Goal: Task Accomplishment & Management: Manage account settings

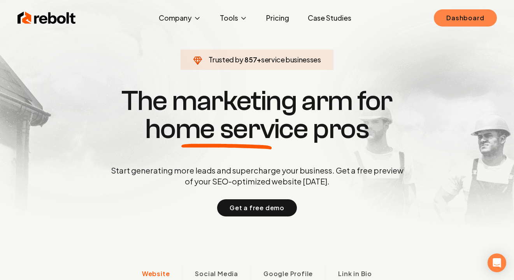
click at [463, 16] on link "Dashboard" at bounding box center [465, 17] width 63 height 17
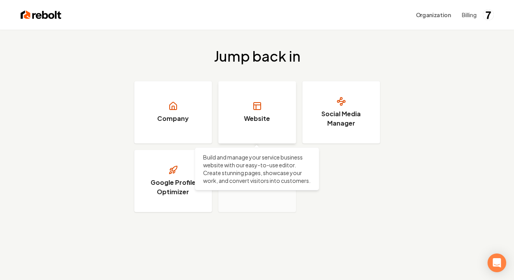
click at [245, 93] on link "Website" at bounding box center [257, 112] width 78 height 62
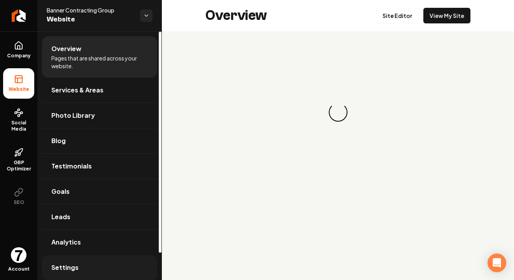
click at [79, 269] on link "Settings" at bounding box center [99, 267] width 115 height 25
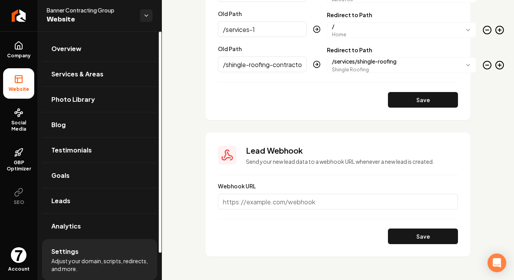
click at [19, 247] on img "Open user button" at bounding box center [19, 255] width 16 height 16
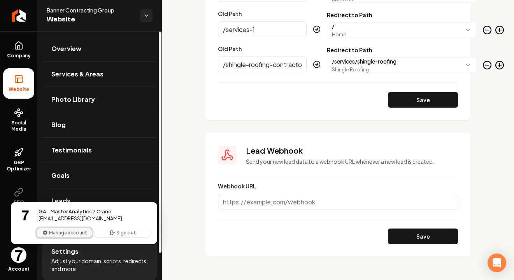
click at [63, 231] on button "Manage account" at bounding box center [64, 232] width 55 height 9
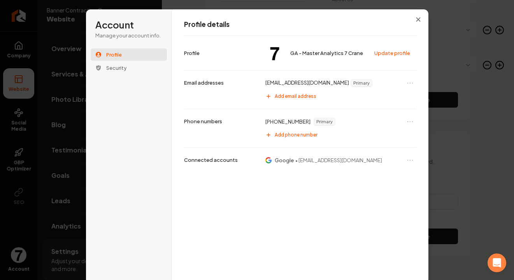
click at [324, 121] on span "Primary" at bounding box center [324, 121] width 21 height 7
click at [408, 122] on icon "Open menu" at bounding box center [410, 122] width 8 height 8
click at [391, 134] on button "Remove phone number" at bounding box center [383, 135] width 62 height 10
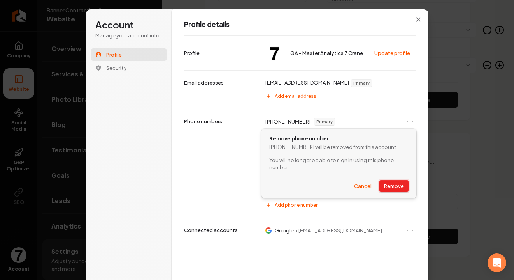
click at [386, 185] on button "Remove" at bounding box center [394, 186] width 29 height 12
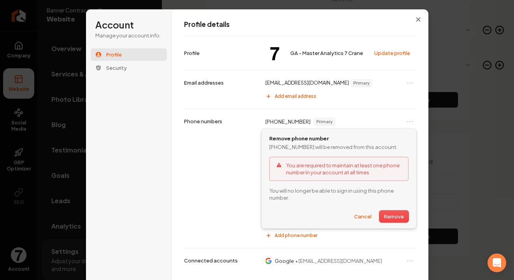
scroll to position [0, 0]
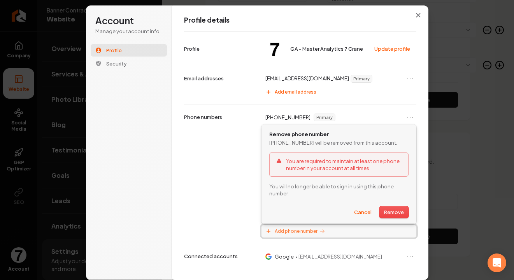
click at [303, 230] on span "Add phone number" at bounding box center [296, 231] width 43 height 6
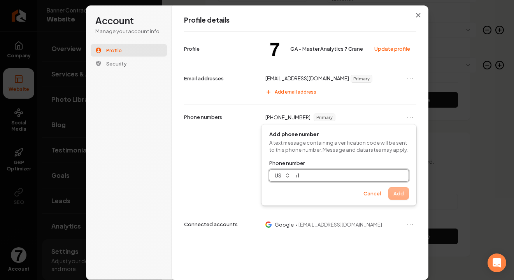
paste input "**********"
click at [397, 194] on button "Add" at bounding box center [399, 193] width 20 height 12
type input "**********"
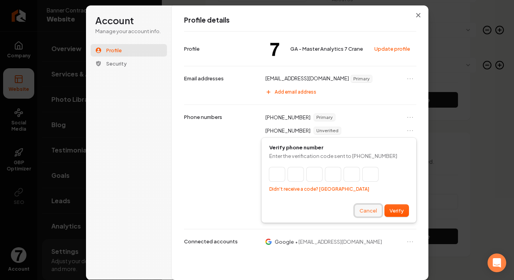
click at [375, 209] on button "Cancel" at bounding box center [368, 210] width 27 height 12
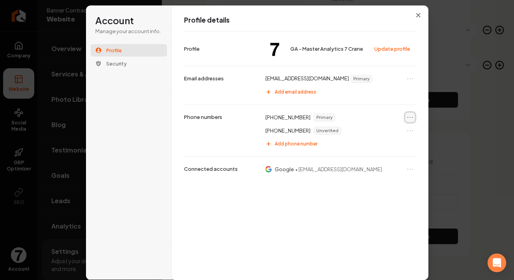
click at [410, 118] on icon "Open menu" at bounding box center [410, 117] width 8 height 8
click at [402, 129] on button "Remove phone number" at bounding box center [383, 131] width 62 height 10
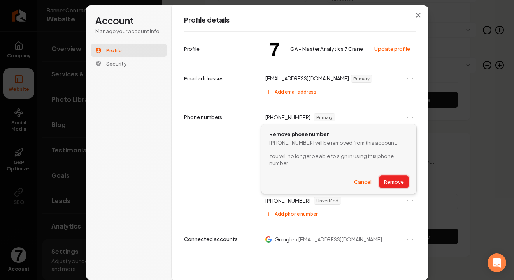
click at [398, 179] on button "Remove" at bounding box center [394, 182] width 29 height 12
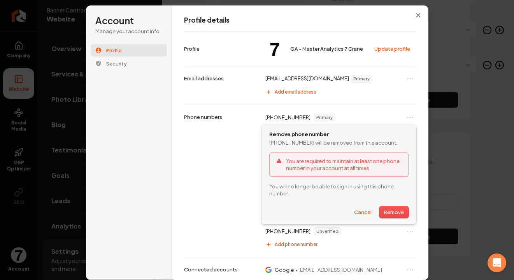
scroll to position [9, 0]
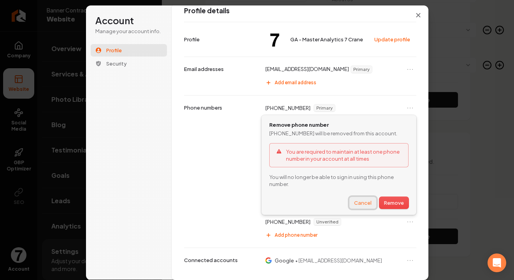
click at [358, 199] on button "Cancel" at bounding box center [363, 203] width 27 height 12
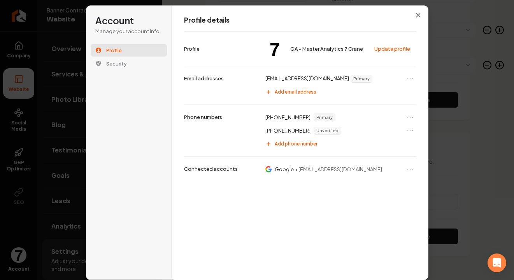
click at [405, 128] on div "[PHONE_NUMBER] Unverified" at bounding box center [339, 130] width 155 height 12
click at [406, 128] on icon "Open menu" at bounding box center [410, 131] width 8 height 8
click at [384, 155] on button "Remove phone number" at bounding box center [383, 155] width 62 height 10
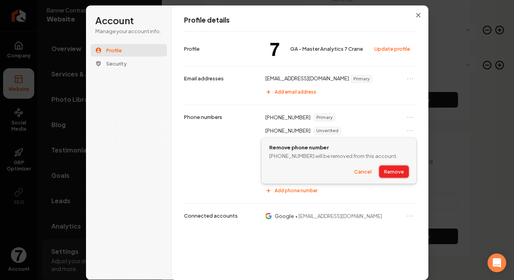
click at [394, 174] on button "Remove" at bounding box center [394, 171] width 29 height 12
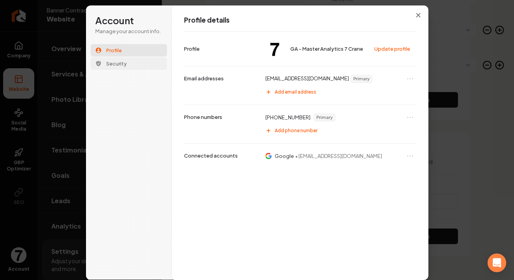
click at [122, 61] on span "Security" at bounding box center [116, 63] width 21 height 7
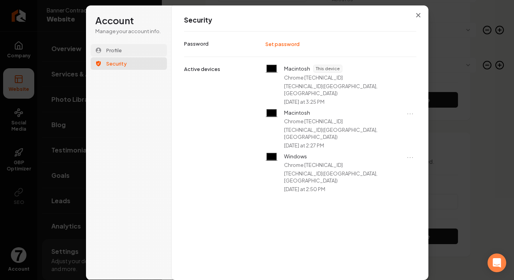
click at [120, 49] on span "Profile" at bounding box center [114, 50] width 16 height 7
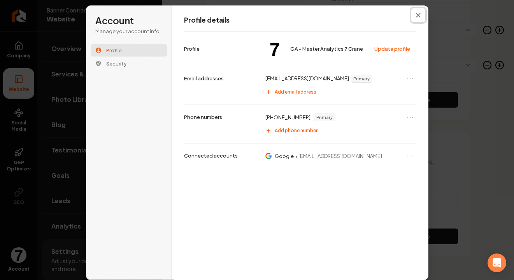
click at [419, 14] on icon "Close modal" at bounding box center [418, 15] width 4 height 4
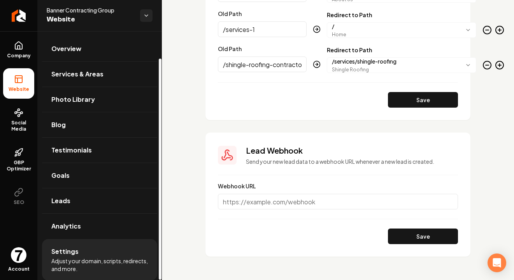
scroll to position [30, 0]
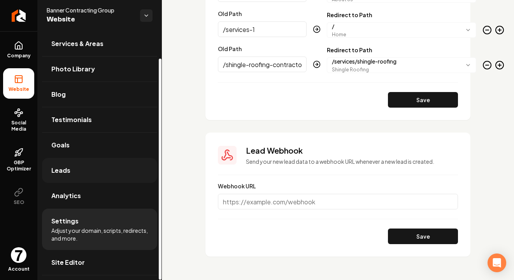
click at [87, 166] on link "Leads" at bounding box center [99, 170] width 115 height 25
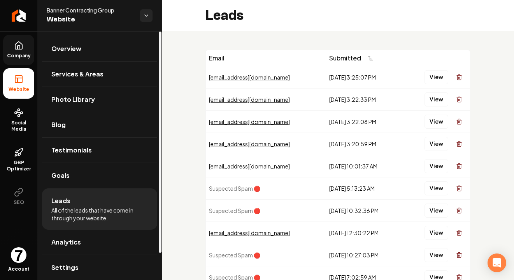
click at [23, 54] on span "Company" at bounding box center [19, 56] width 30 height 6
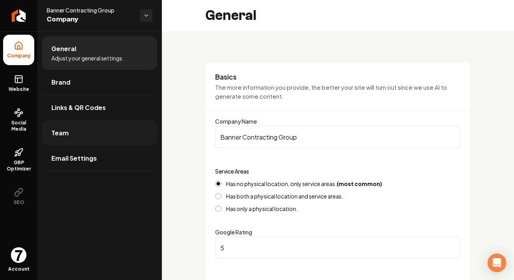
click at [87, 136] on link "Team" at bounding box center [99, 132] width 115 height 25
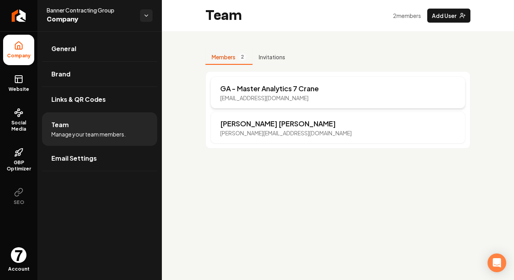
click at [320, 93] on div "GA - Master Analytics 7 Crane [EMAIL_ADDRESS][DOMAIN_NAME]" at bounding box center [338, 92] width 255 height 32
click at [99, 155] on link "Email Settings" at bounding box center [99, 158] width 115 height 25
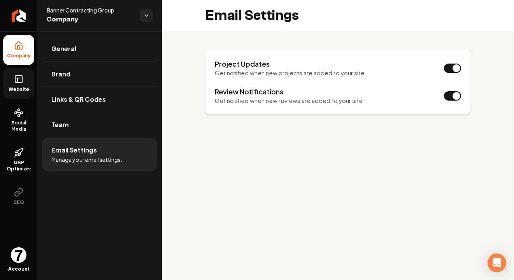
click at [16, 79] on icon at bounding box center [18, 78] width 9 height 9
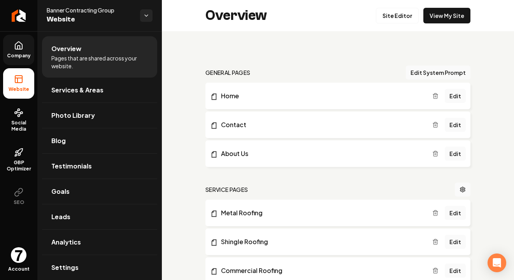
click at [18, 60] on link "Company" at bounding box center [18, 50] width 31 height 30
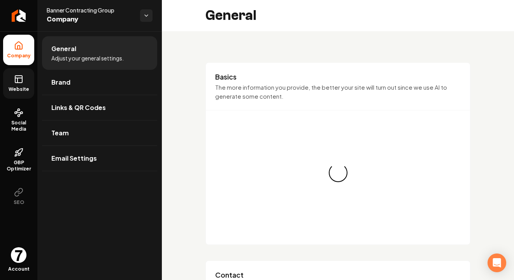
click at [74, 51] on span "General" at bounding box center [63, 48] width 25 height 9
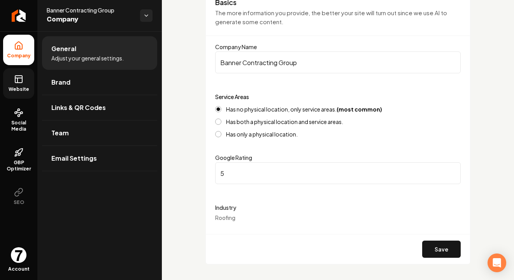
scroll to position [66, 0]
